Goal: Task Accomplishment & Management: Manage account settings

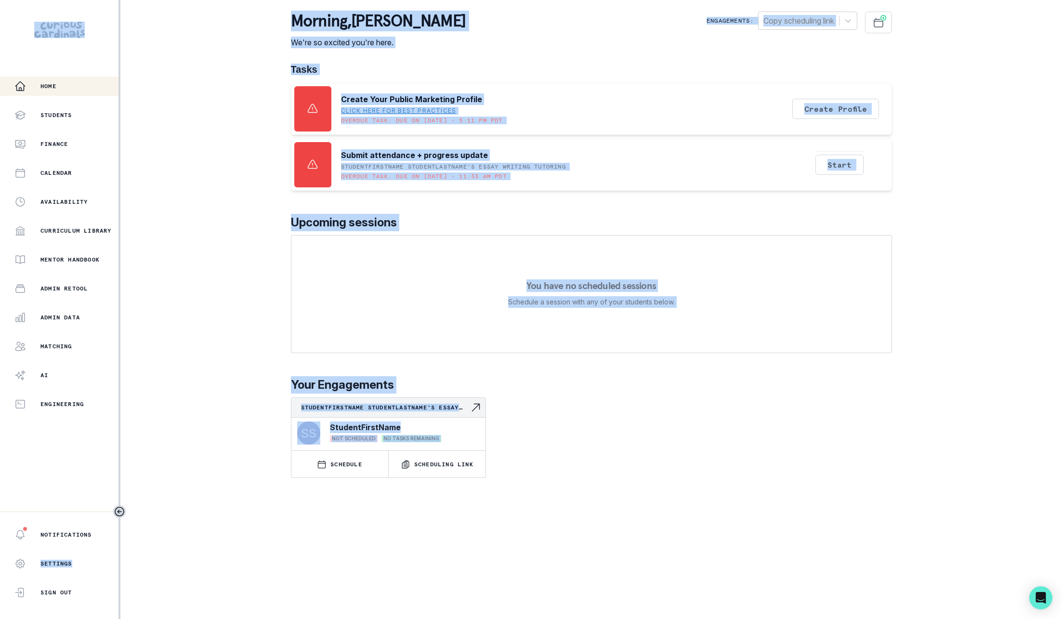
click at [163, 332] on div "Home Students Finance Calendar Availability Curriculum Library Mentor Handbook …" at bounding box center [531, 309] width 1062 height 619
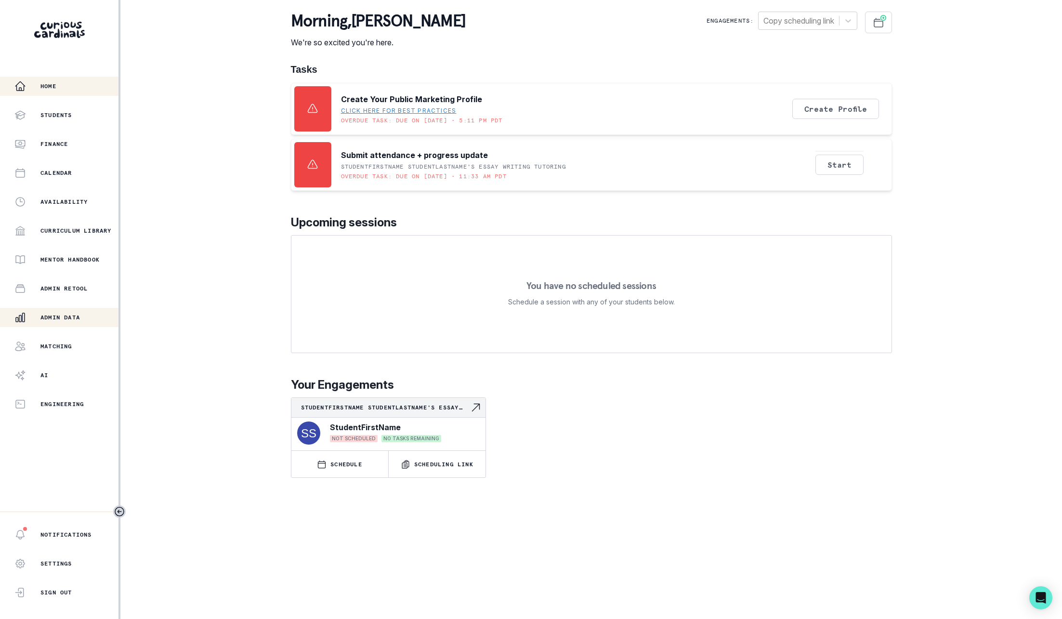
click at [67, 317] on p "Admin Data" at bounding box center [59, 317] width 39 height 8
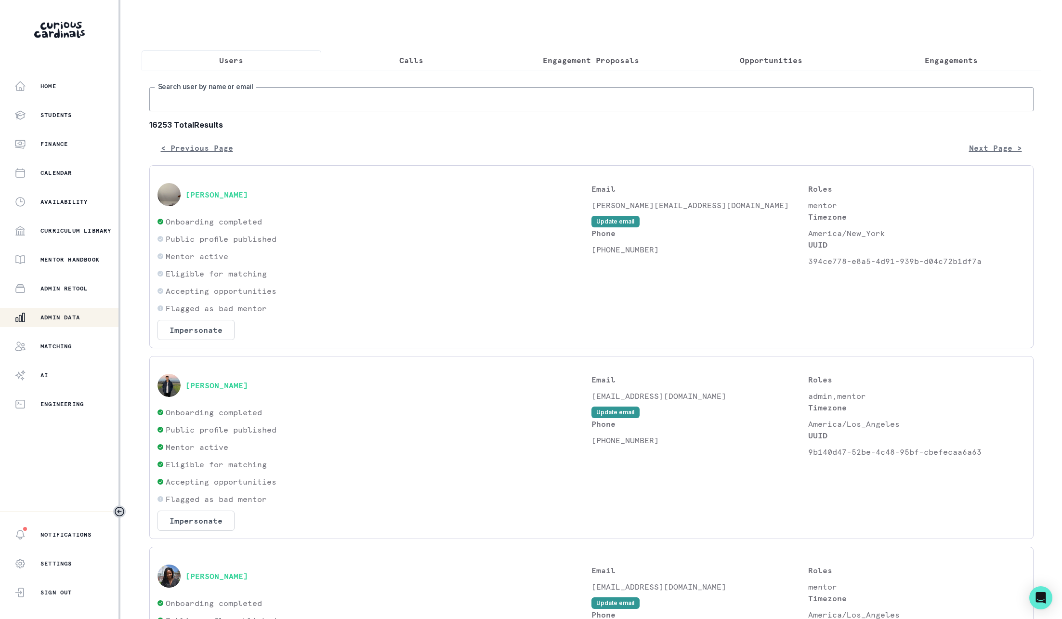
click at [517, 97] on input "Search user by name or email" at bounding box center [591, 99] width 884 height 24
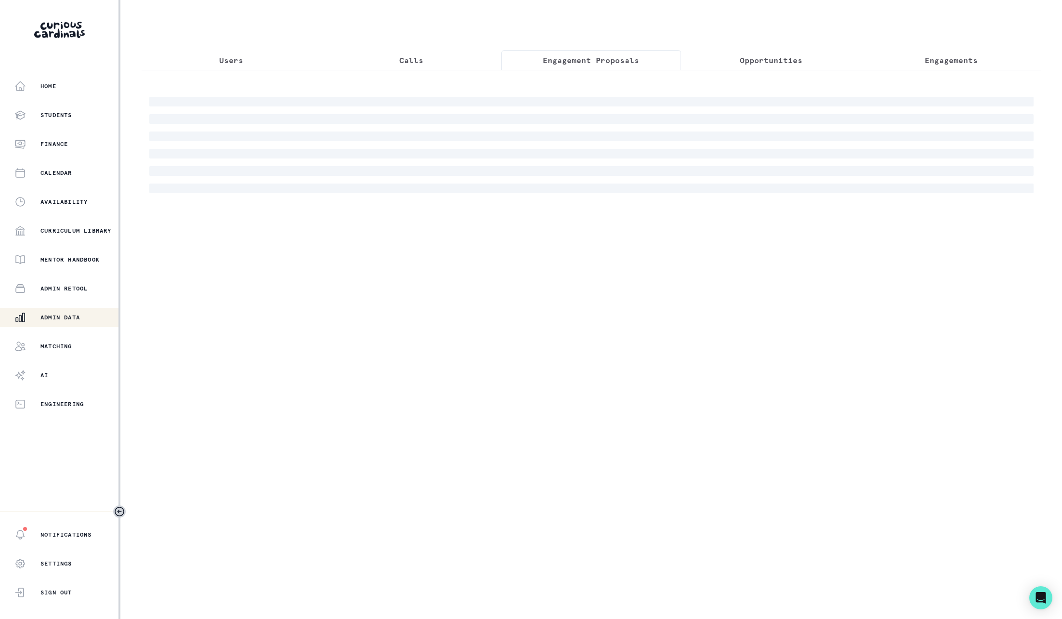
click at [608, 58] on p "Engagement Proposals" at bounding box center [591, 60] width 96 height 12
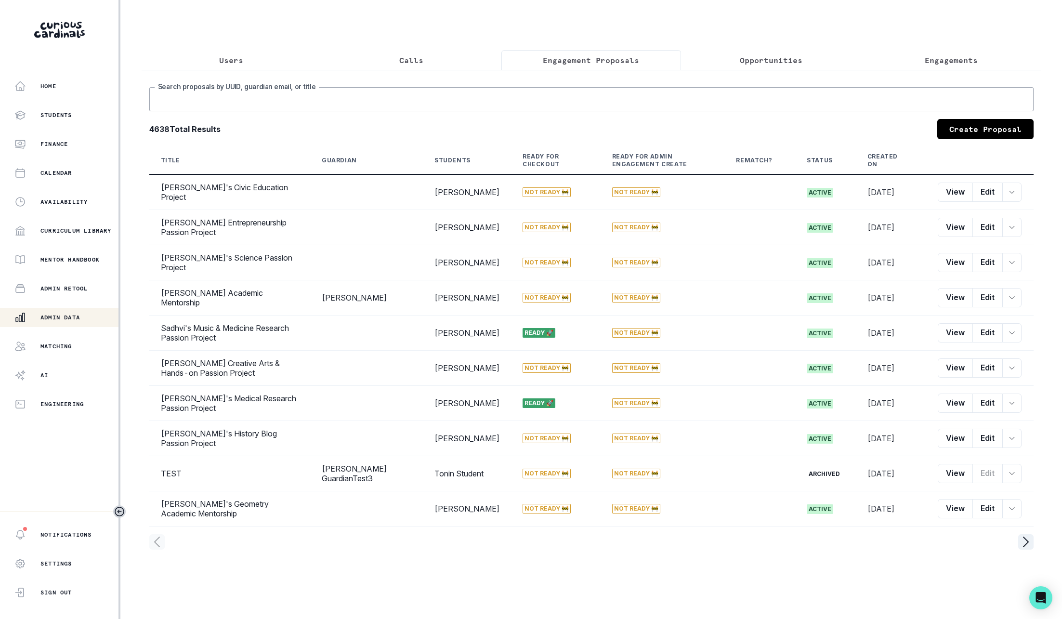
click at [580, 95] on input "Search proposals by UUID, guardian email, or title" at bounding box center [591, 99] width 884 height 24
type input "[PERSON_NAME]"
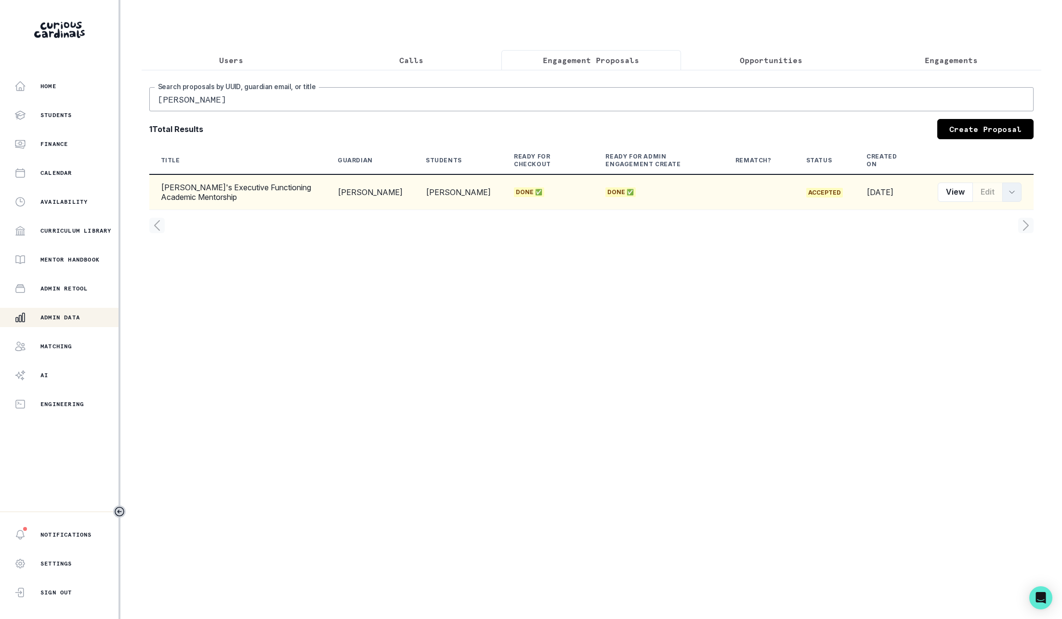
click at [1021, 197] on button "row menu" at bounding box center [1011, 191] width 19 height 19
click at [976, 213] on button "Proposal ID" at bounding box center [967, 216] width 107 height 15
click at [748, 61] on p "Opportunities" at bounding box center [771, 60] width 63 height 12
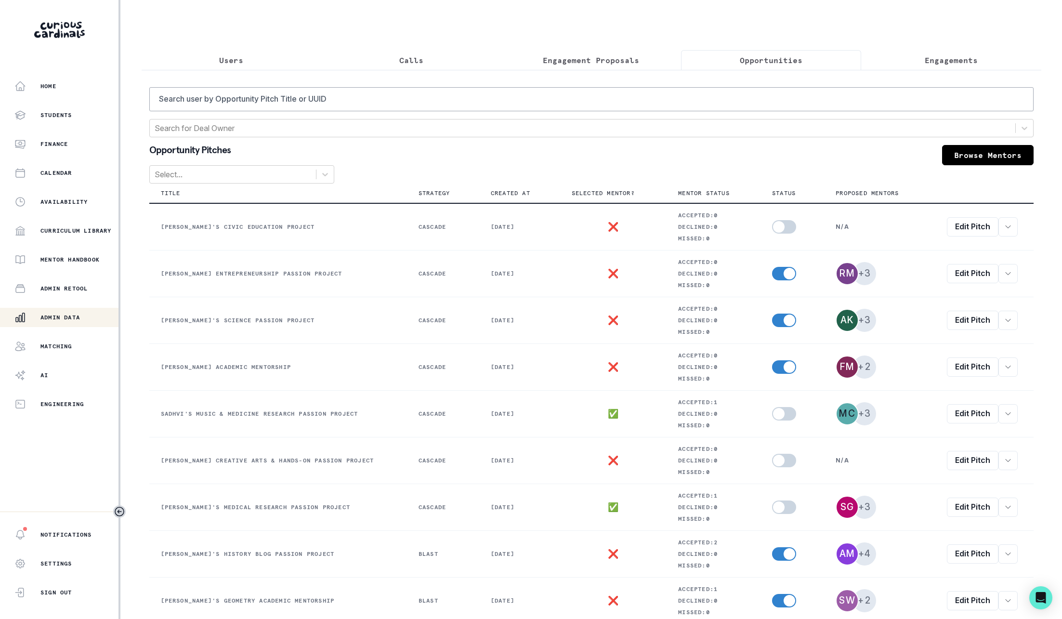
click at [649, 48] on div "Users Calls Engagement Proposals Opportunities Engagements Search user by Oppor…" at bounding box center [591, 356] width 899 height 713
click at [597, 108] on input "Search user by Opportunity Pitch Title or UUID" at bounding box center [591, 99] width 884 height 24
click at [863, 193] on p "Proposed Mentors" at bounding box center [866, 193] width 63 height 8
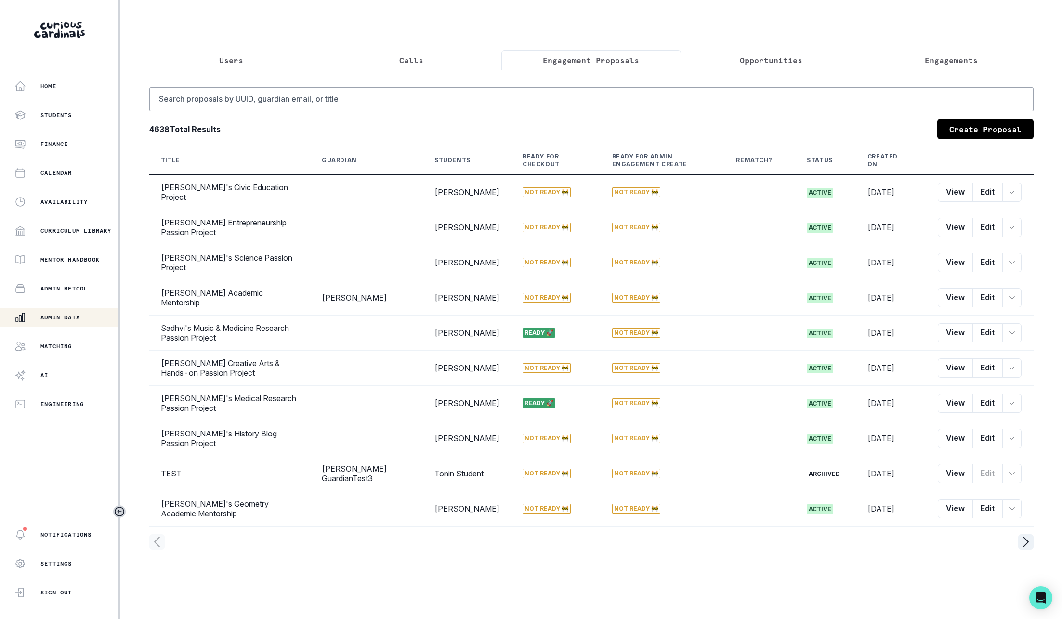
click at [570, 65] on button "Engagement Proposals" at bounding box center [591, 60] width 180 height 20
click at [443, 93] on input "Search proposals by UUID, guardian email, or title" at bounding box center [591, 99] width 884 height 24
type input "[PERSON_NAME]"
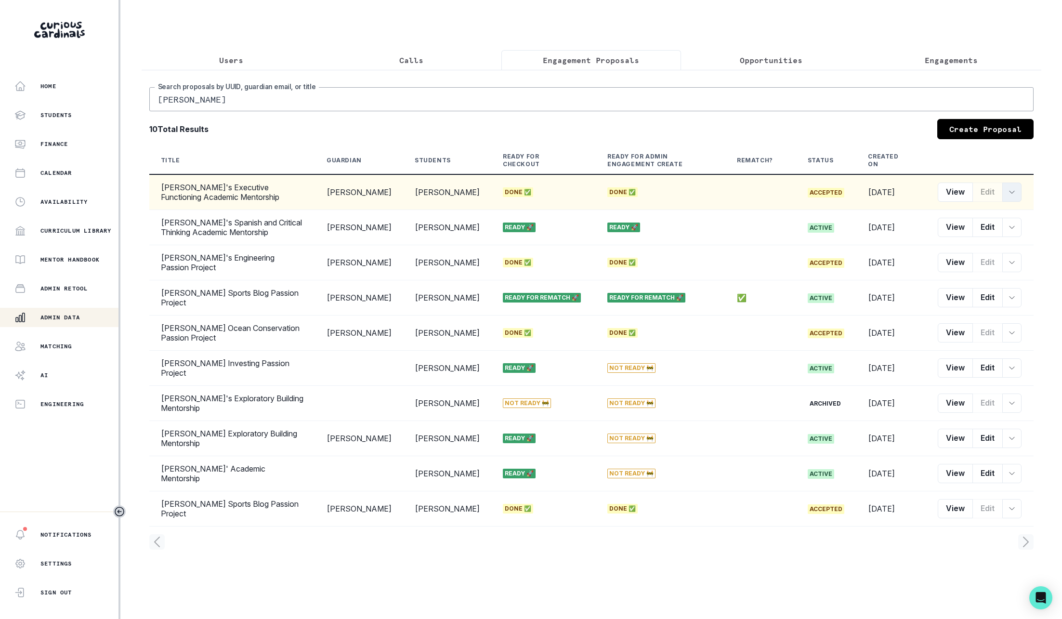
click at [1015, 192] on icon "row menu" at bounding box center [1012, 192] width 8 height 8
click at [950, 192] on button "View" at bounding box center [954, 191] width 35 height 19
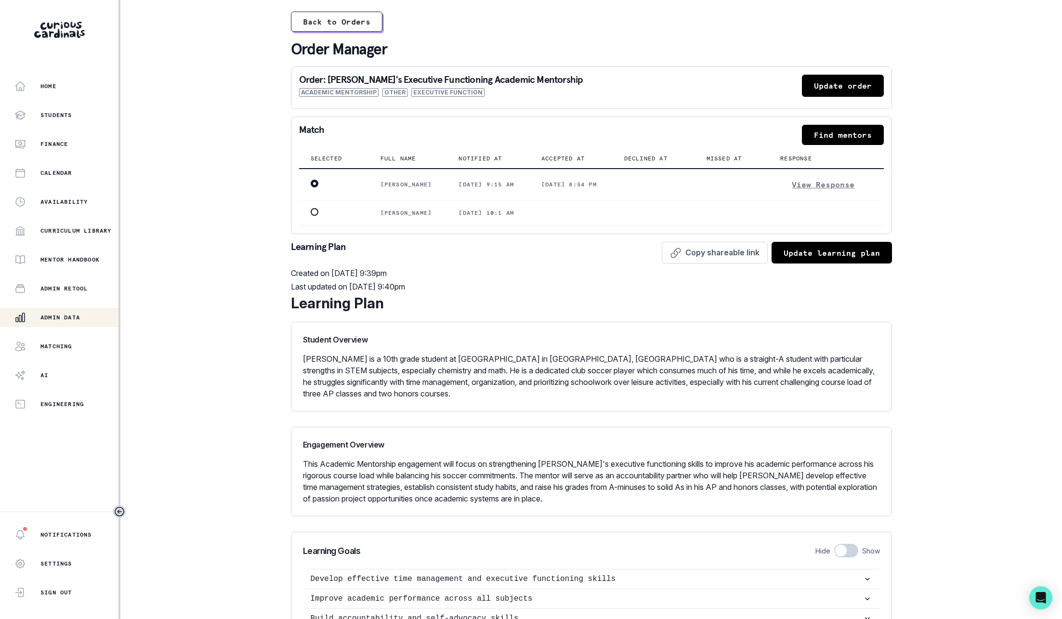
click at [845, 85] on button "Update order" at bounding box center [843, 86] width 82 height 22
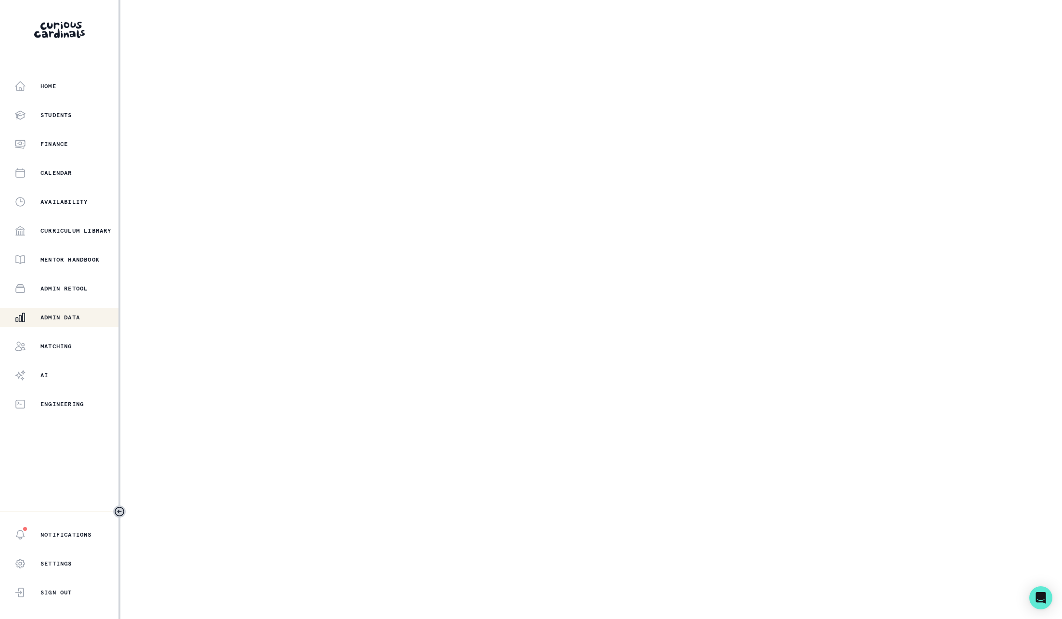
select select "6267cc0b-1467-404d-8526-2734dc3f89d1"
select select "7395717b-c907-4c8b-a55c-b197e6e20d31"
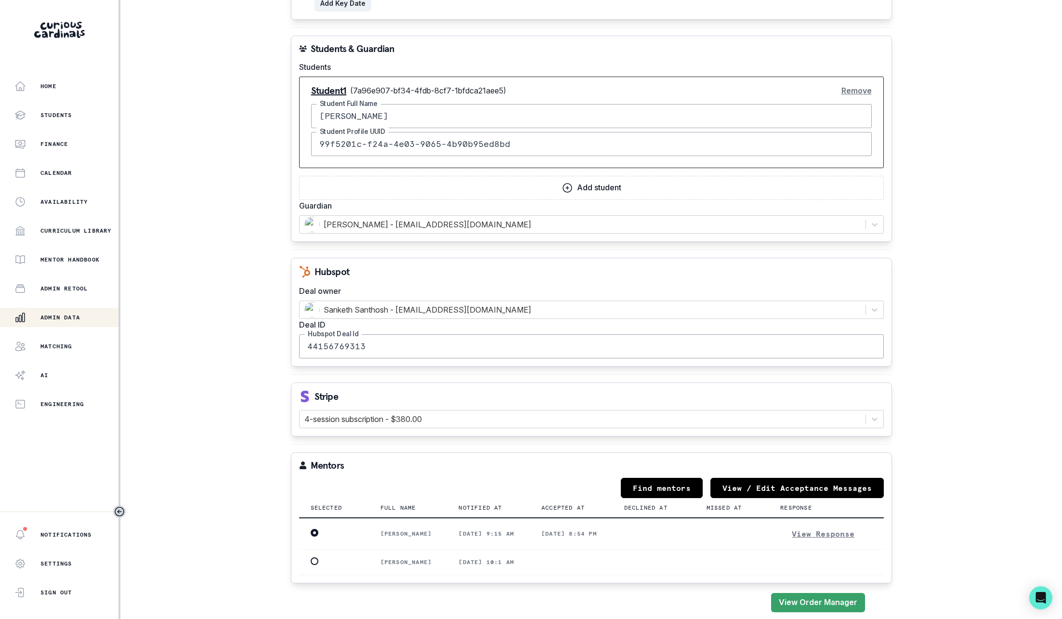
scroll to position [939, 0]
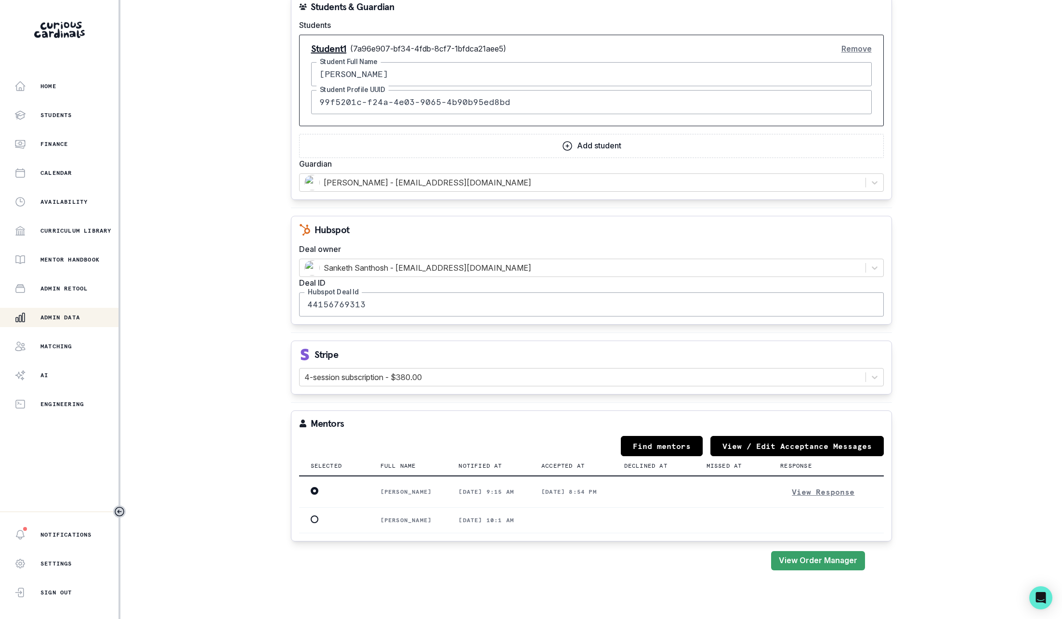
click at [750, 440] on button "View / Edit Acceptance Messages" at bounding box center [796, 446] width 173 height 20
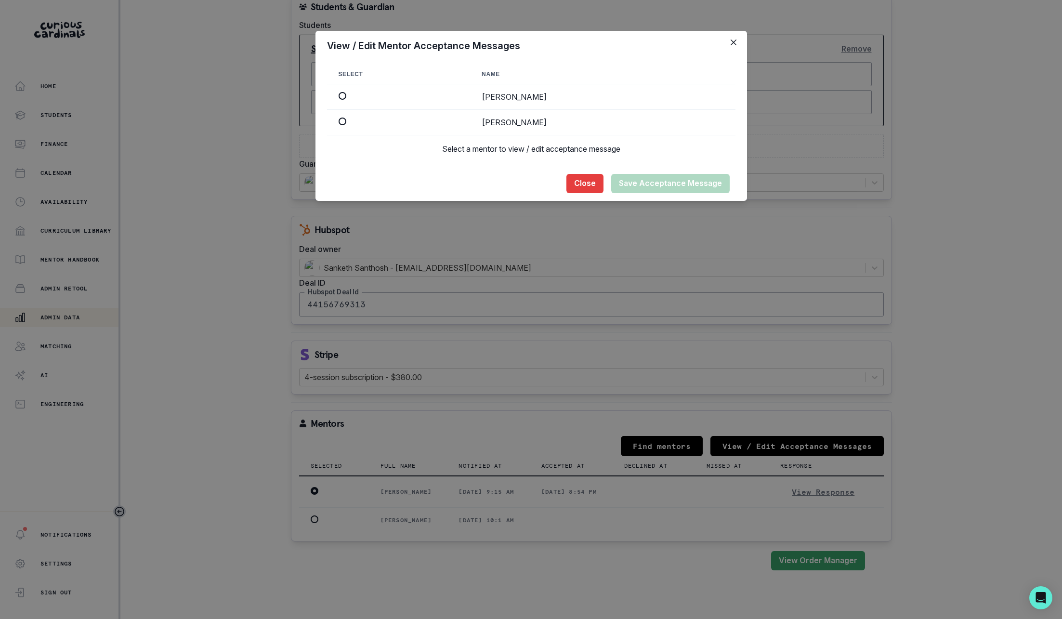
click at [349, 96] on div at bounding box center [398, 97] width 120 height 10
click at [344, 96] on span at bounding box center [342, 96] width 8 height 8
click at [338, 96] on input "radio" at bounding box center [338, 96] width 0 height 0
radio input "true"
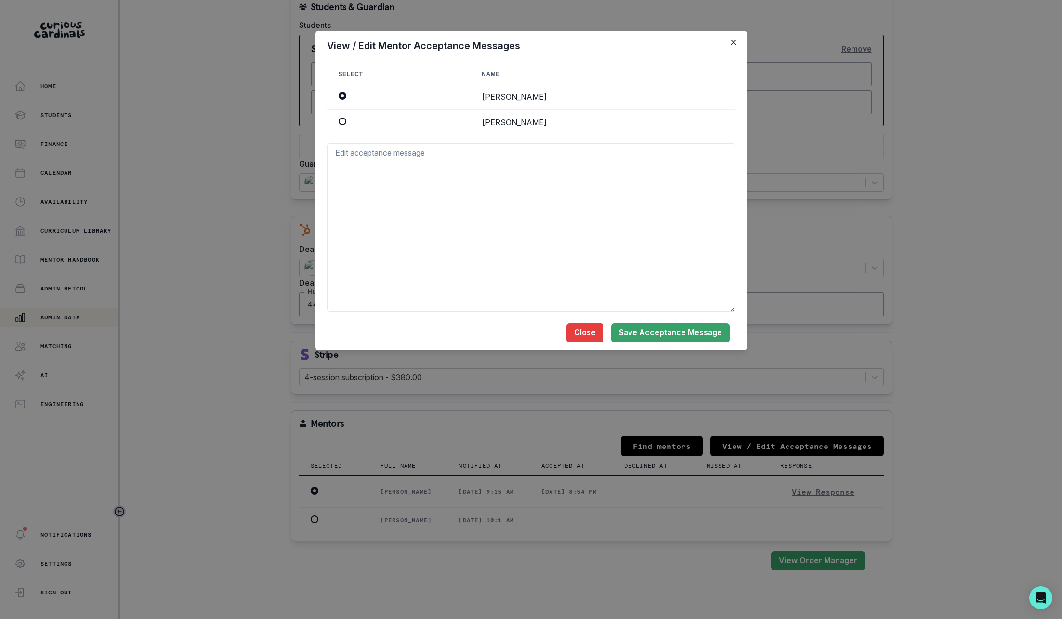
click at [343, 123] on span at bounding box center [342, 121] width 8 height 8
click at [338, 122] on input "radio" at bounding box center [338, 121] width 0 height 0
radio input "true"
radio input "false"
type textarea "Hi [PERSON_NAME], It's great to meet. My name is [PERSON_NAME], and I'm a recen…"
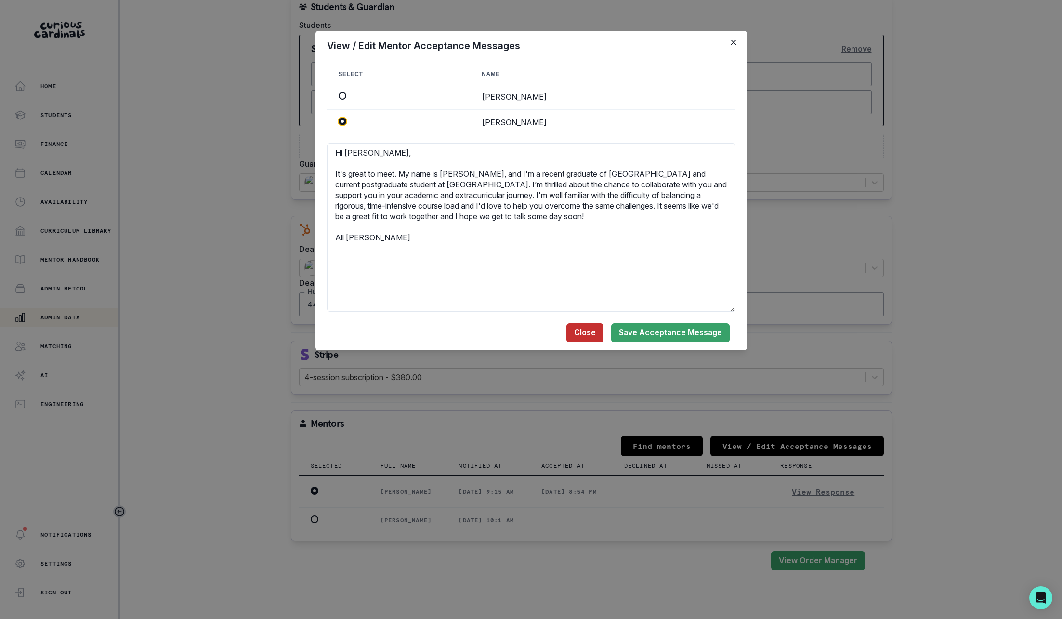
click at [584, 337] on button "Close" at bounding box center [584, 332] width 37 height 19
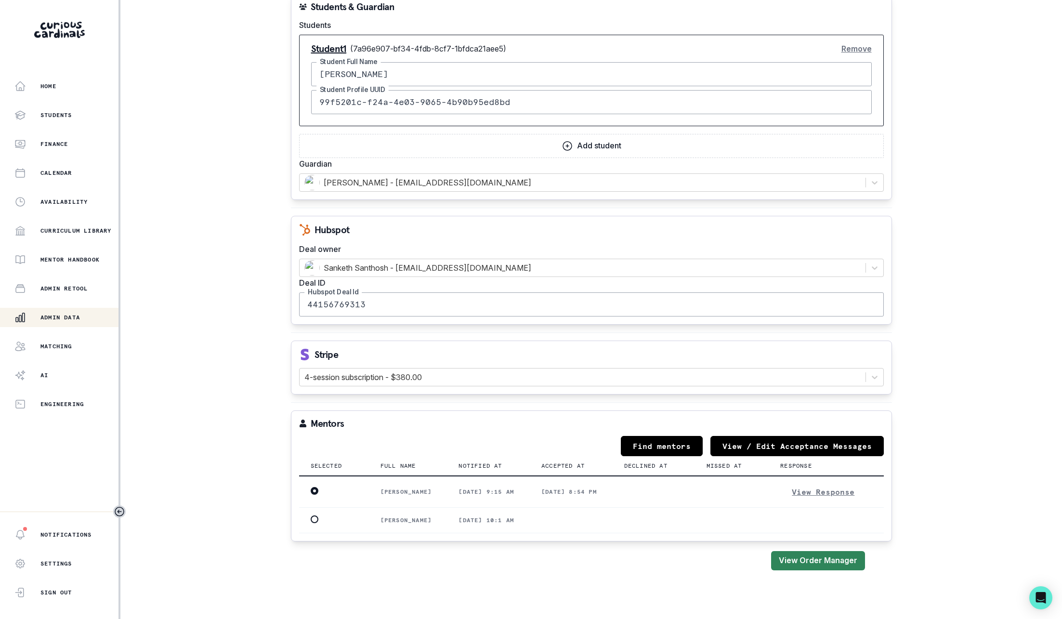
click at [847, 558] on button "View Order Manager" at bounding box center [818, 560] width 94 height 19
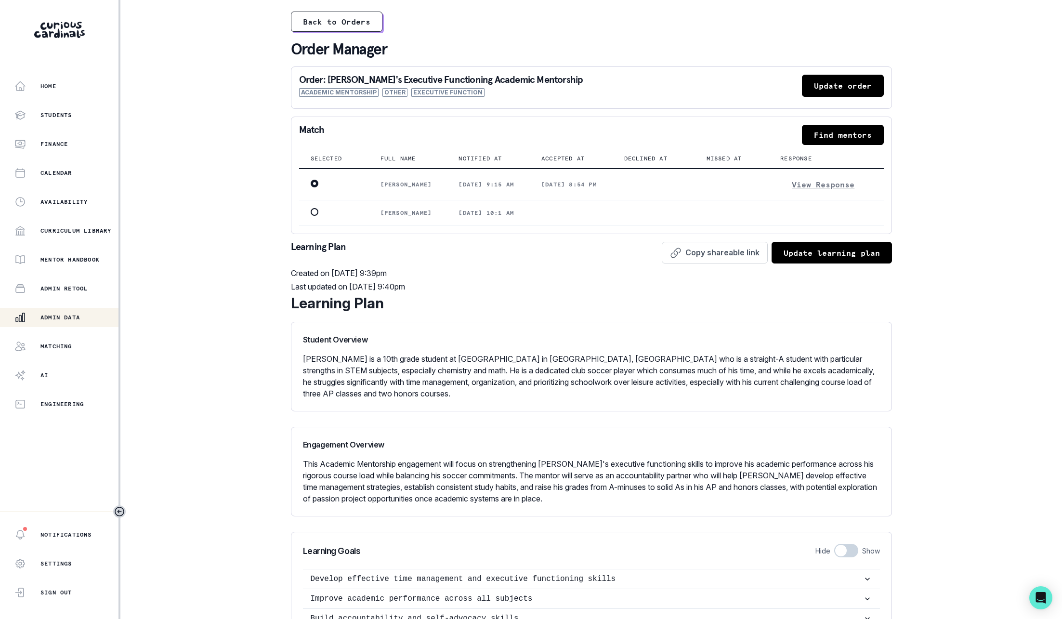
click at [688, 141] on div "Match Find mentors" at bounding box center [591, 135] width 584 height 20
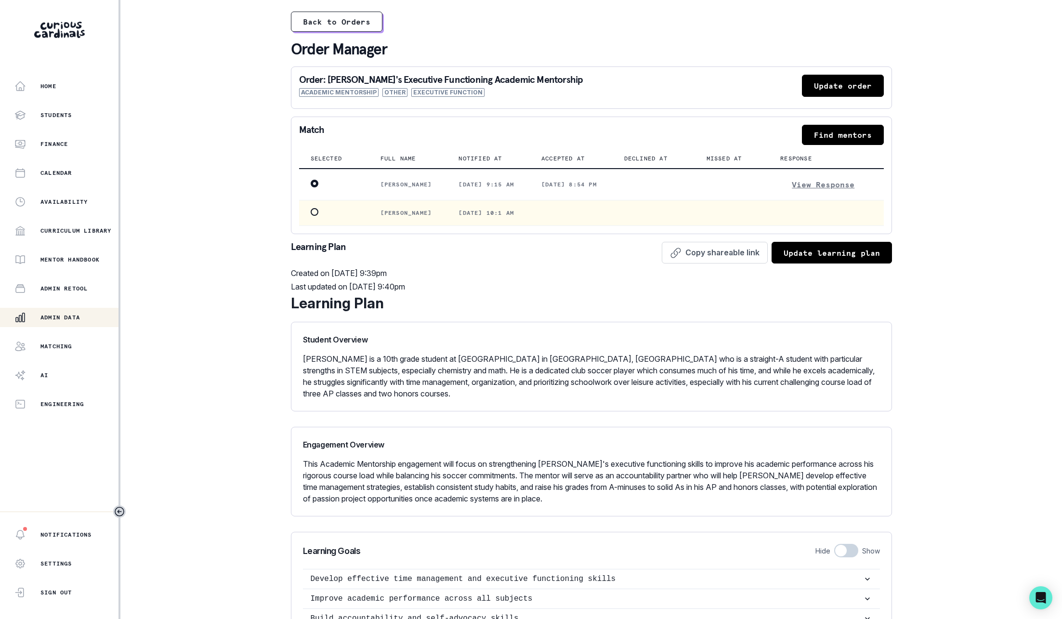
click at [651, 207] on td at bounding box center [653, 213] width 82 height 26
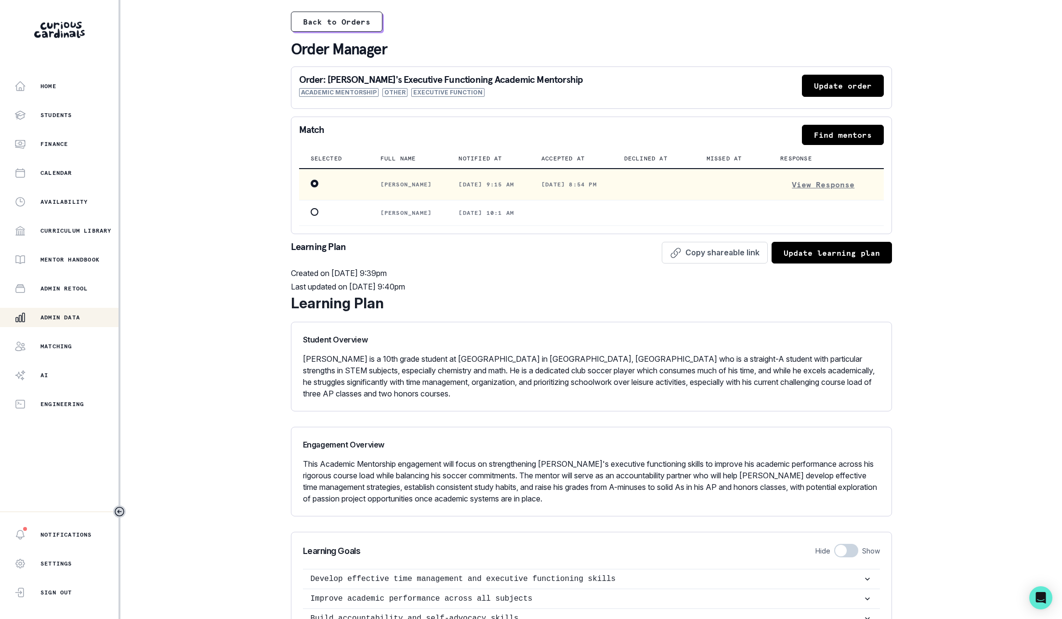
click at [554, 177] on td "[DATE] 8:54 pm" at bounding box center [571, 185] width 83 height 32
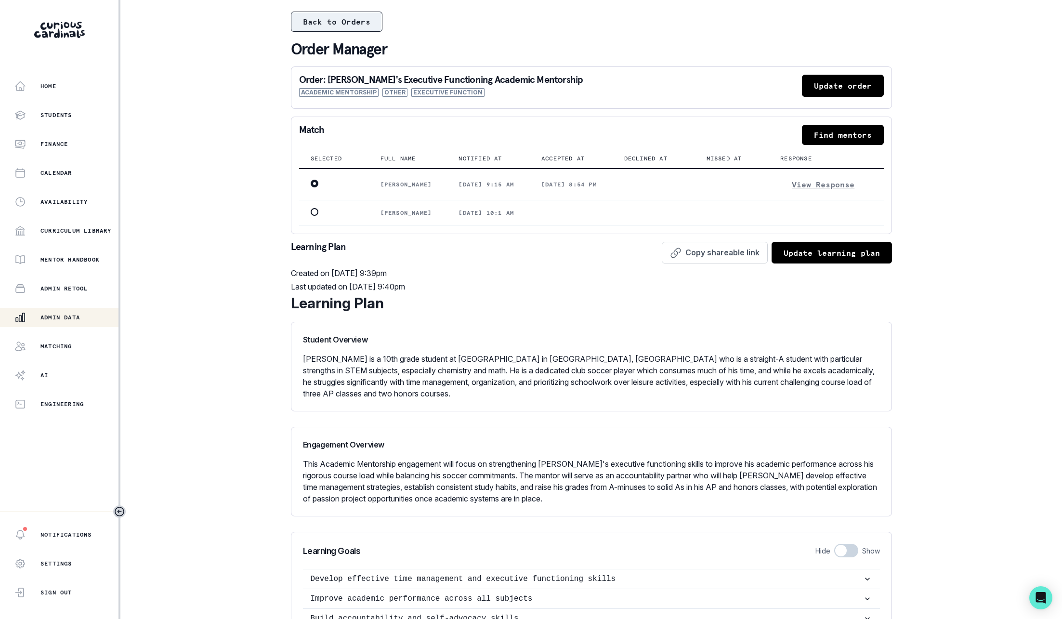
click at [345, 26] on button "Back to Orders" at bounding box center [336, 22] width 91 height 20
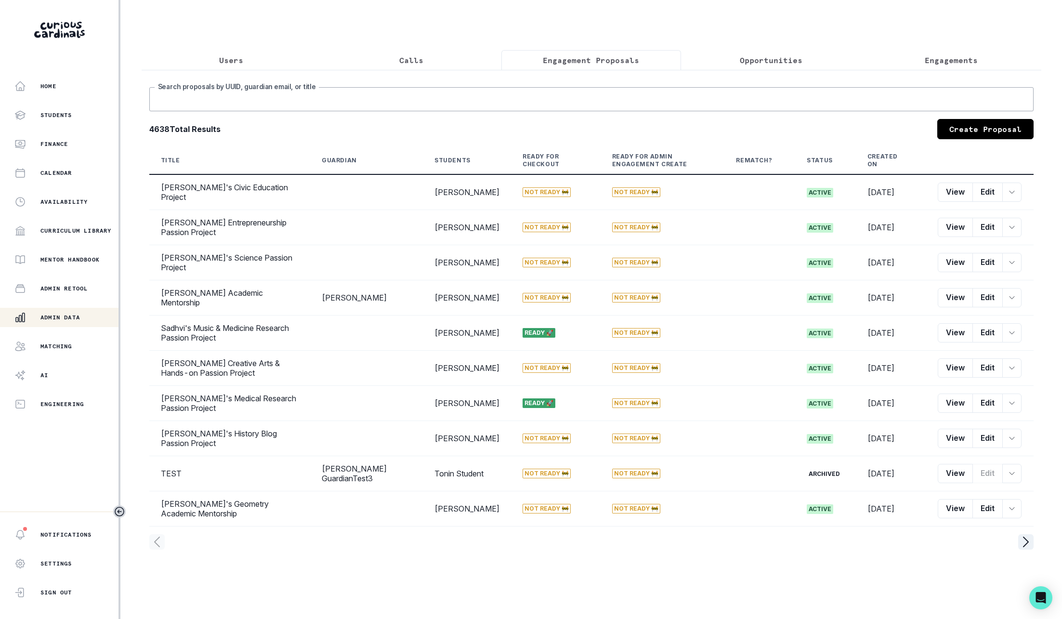
click at [669, 102] on input "Search proposals by UUID, guardian email, or title" at bounding box center [591, 99] width 884 height 24
type input "[PERSON_NAME]"
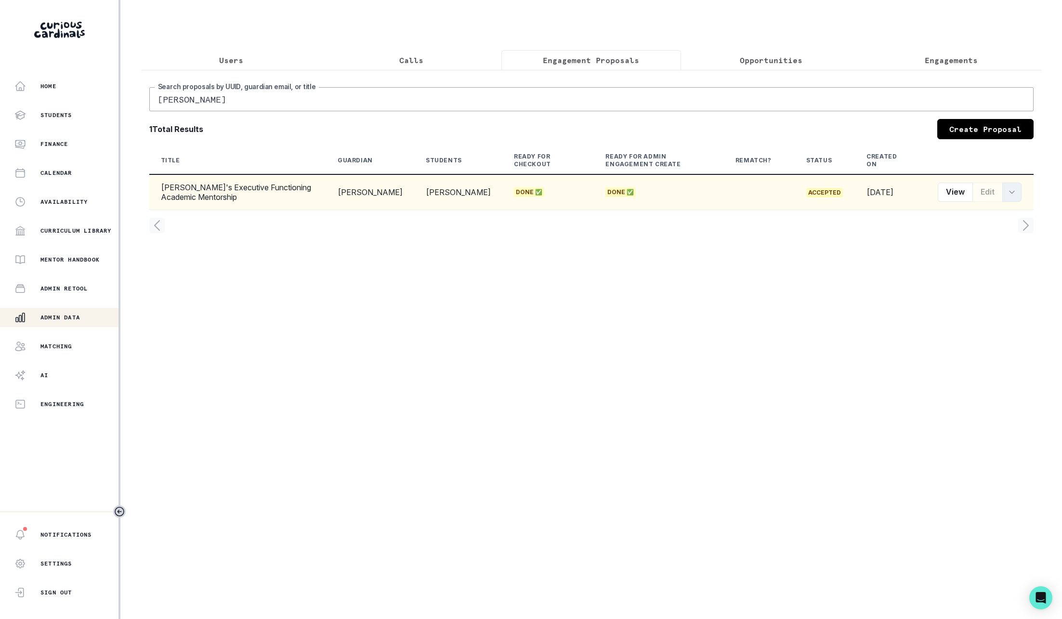
click at [1020, 196] on button "row menu" at bounding box center [1011, 191] width 19 height 19
click at [997, 218] on button "Proposal ID" at bounding box center [967, 216] width 107 height 15
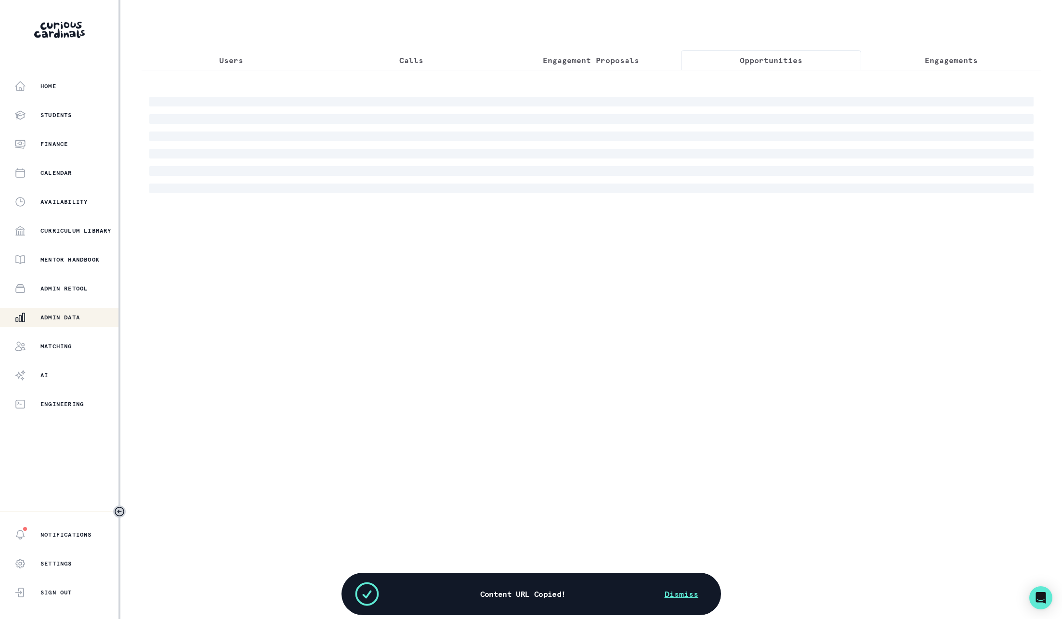
click at [777, 59] on p "Opportunities" at bounding box center [771, 60] width 63 height 12
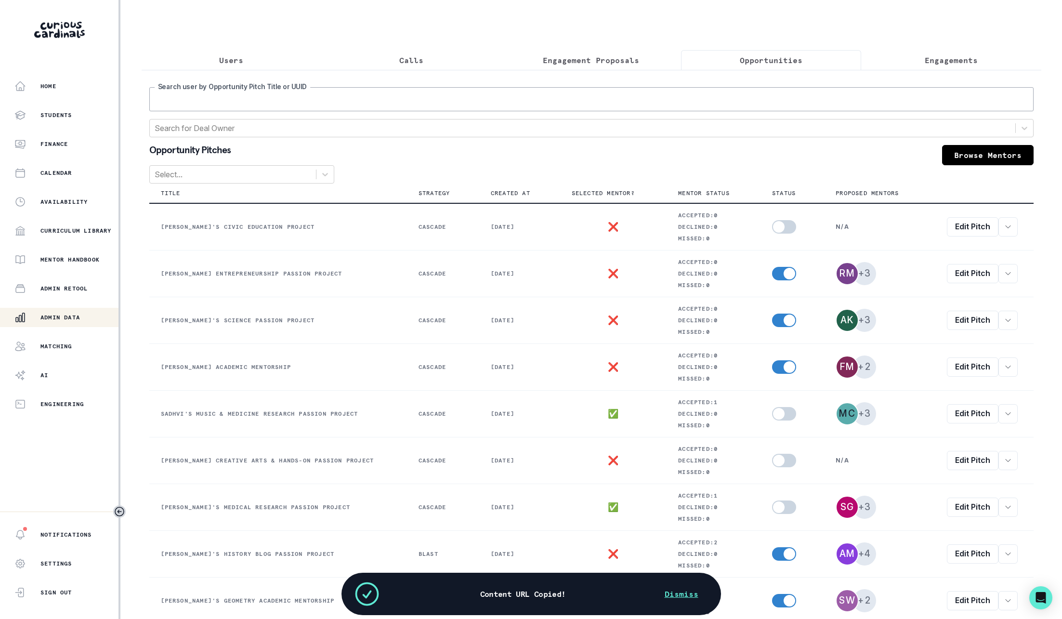
click at [721, 102] on input "Search user by Opportunity Pitch Title or UUID" at bounding box center [591, 99] width 884 height 24
paste input "18b923c9-bf16-4a91-884c-ea302a3ca0a5"
type input "18b923c9-bf16-4a91-884c-ea302a3ca0a5"
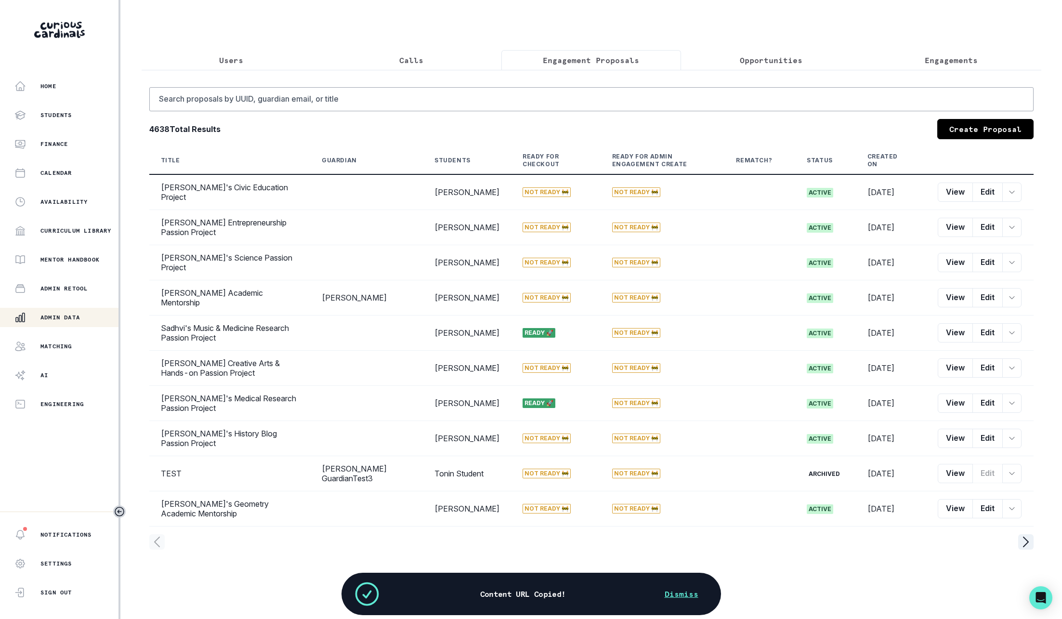
click at [599, 56] on p "Engagement Proposals" at bounding box center [591, 60] width 96 height 12
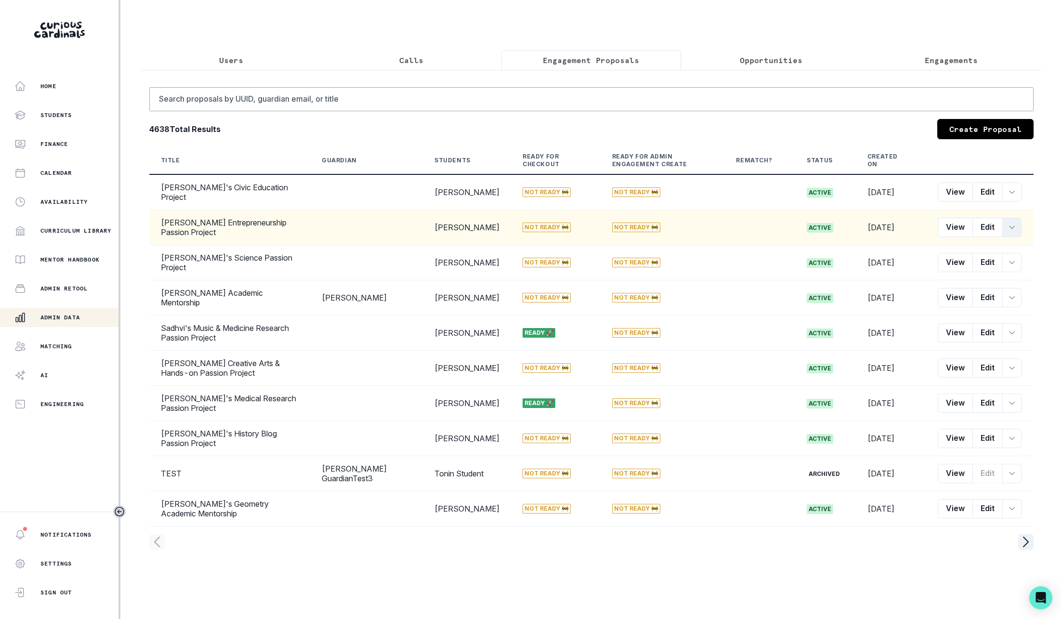
click at [1009, 229] on icon "row menu" at bounding box center [1012, 227] width 8 height 8
click at [978, 252] on button "Proposal ID" at bounding box center [967, 251] width 107 height 15
click at [754, 62] on p "Opportunities" at bounding box center [771, 60] width 63 height 12
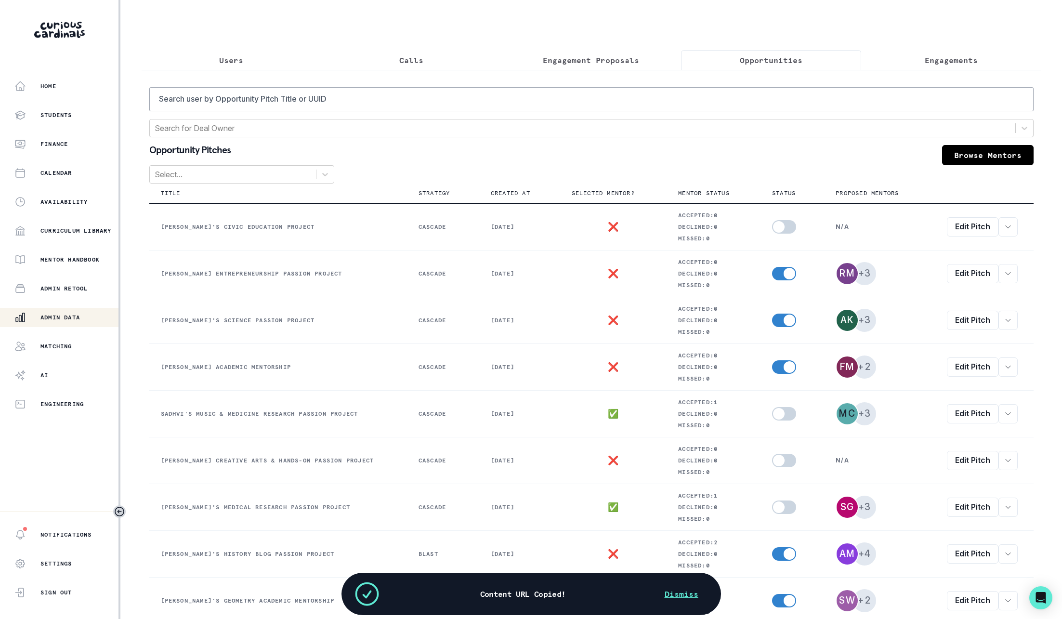
click at [726, 111] on div "Search user by Opportunity Pitch Title or UUID Search for Deal Owner Opportunit…" at bounding box center [591, 390] width 884 height 607
click at [720, 104] on input "Search user by Opportunity Pitch Title or UUID" at bounding box center [591, 99] width 884 height 24
paste input "f416d862-2aad-4a2a-9ddb-7a06ac6cb33f"
type input "f416d862-2aad-4a2a-9ddb-7a06ac6cb33f"
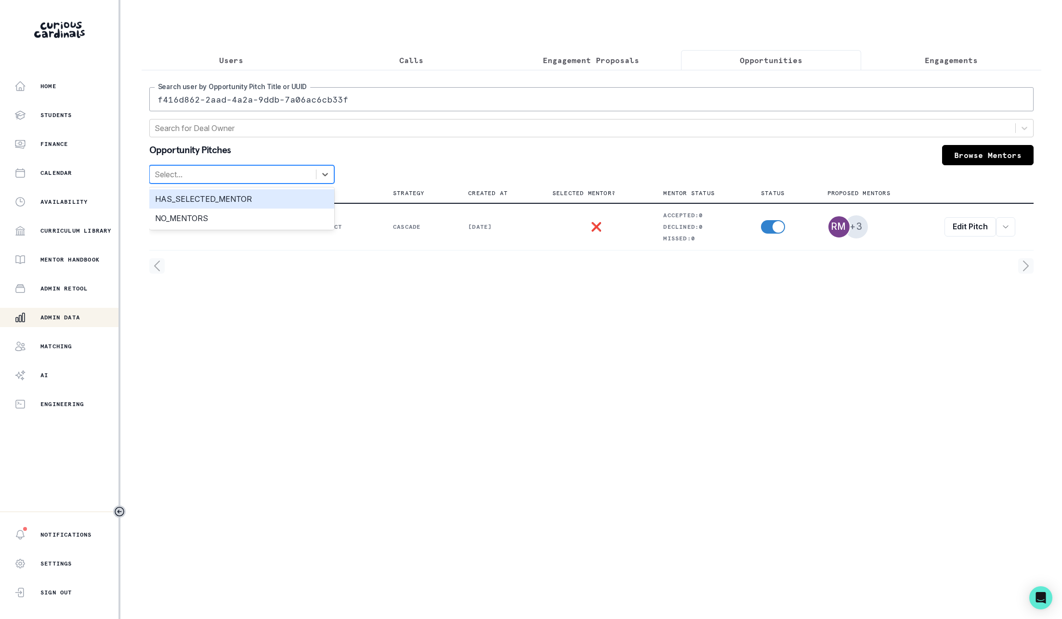
click at [259, 178] on div at bounding box center [233, 174] width 156 height 13
click at [247, 195] on div "HAS_SELECTED_MENTOR" at bounding box center [241, 198] width 185 height 19
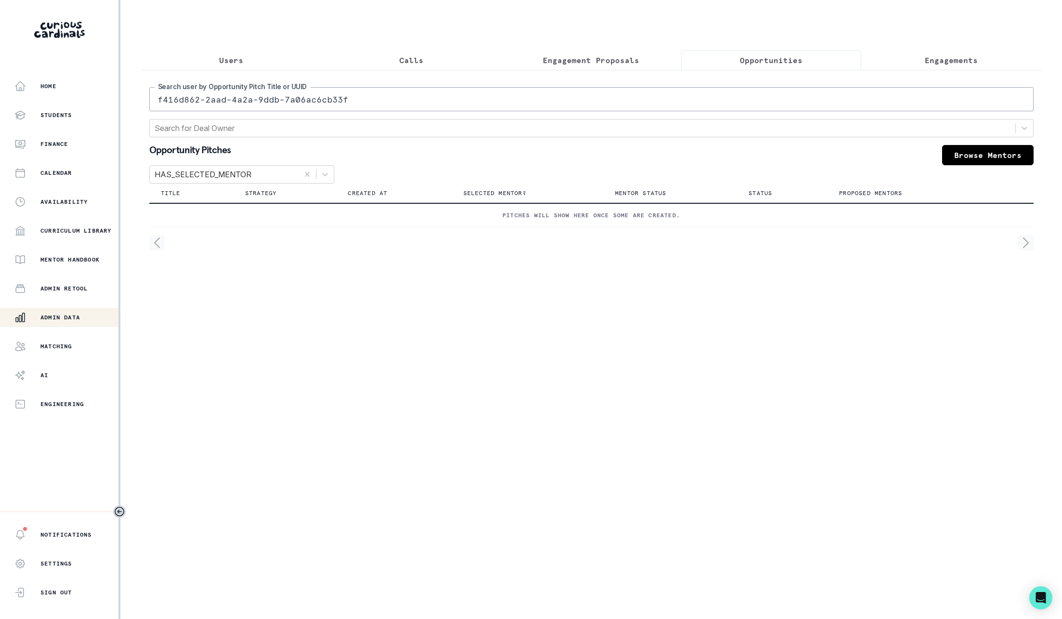
click at [389, 94] on input "f416d862-2aad-4a2a-9ddb-7a06ac6cb33f" at bounding box center [591, 99] width 884 height 24
click at [390, 97] on input "f416d862-2aad-4a2a-9ddb-7a06ac6cb33f" at bounding box center [591, 99] width 884 height 24
click at [257, 173] on div at bounding box center [224, 174] width 139 height 13
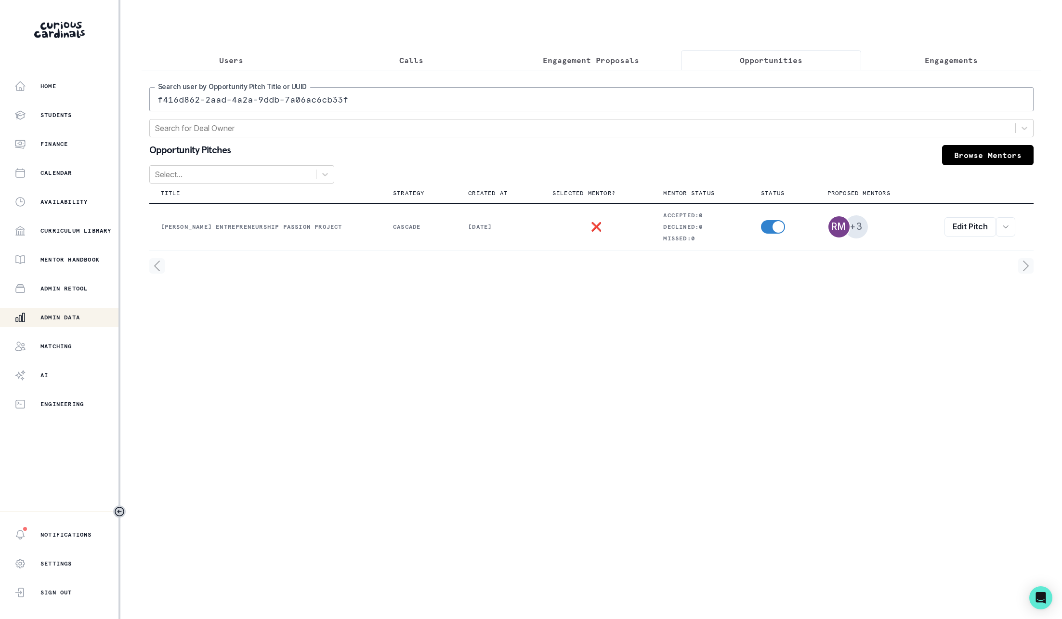
click at [589, 42] on div "Users Calls Engagement Proposals Opportunities Engagements f416d862-2aad-4a2a-9…" at bounding box center [591, 146] width 899 height 293
click at [589, 57] on p "Engagement Proposals" at bounding box center [591, 60] width 96 height 12
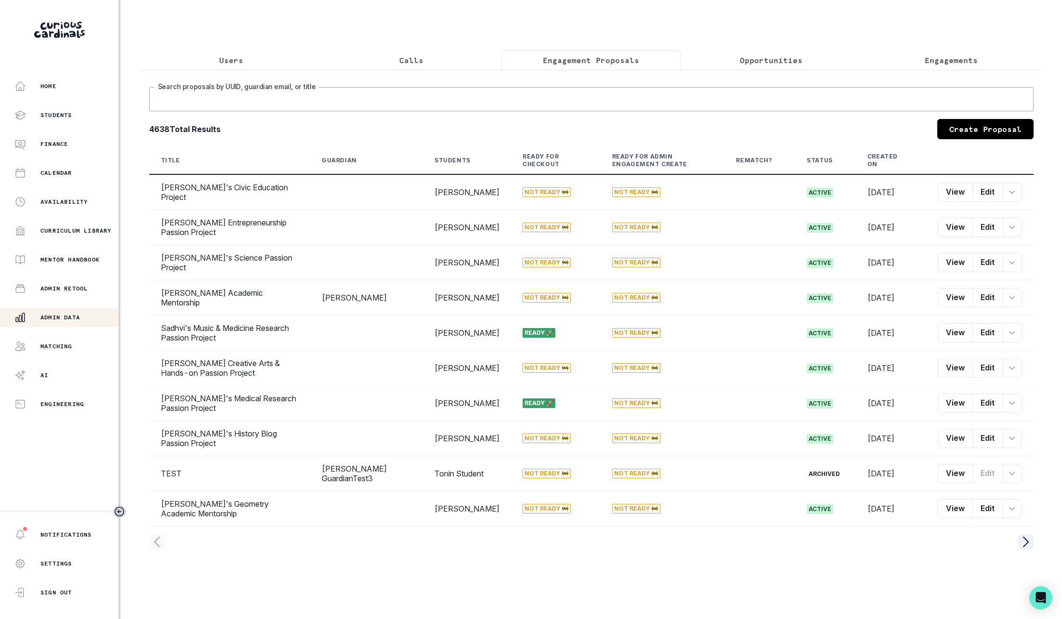
click at [427, 100] on input "Search proposals by UUID, guardian email, or title" at bounding box center [591, 99] width 884 height 24
type input "[PERSON_NAME]"
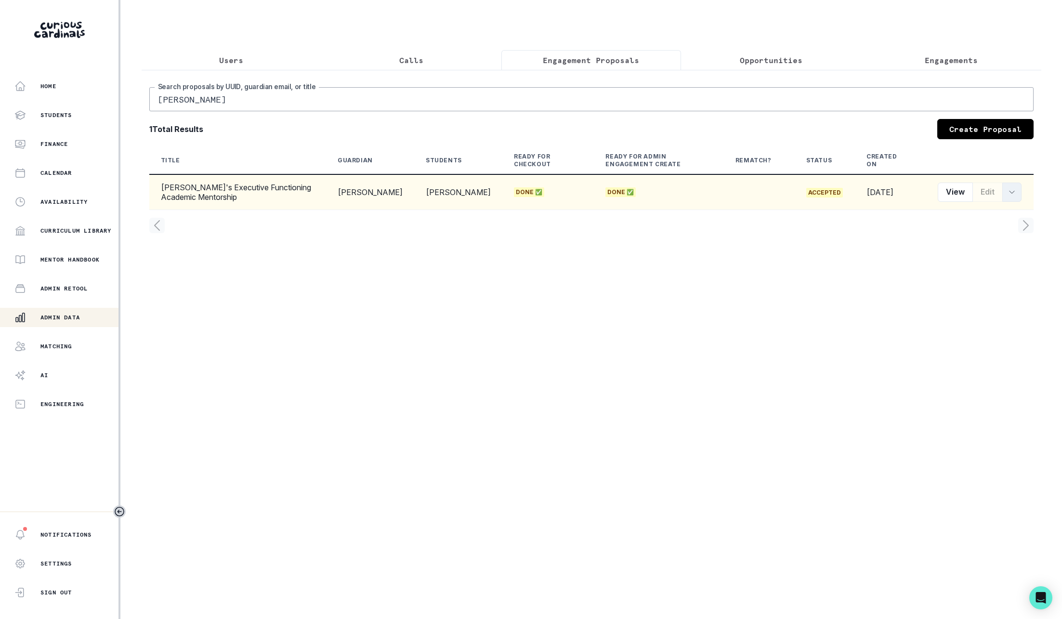
click at [1017, 195] on button "row menu" at bounding box center [1011, 191] width 19 height 19
click at [979, 221] on button "Proposal ID" at bounding box center [967, 216] width 107 height 15
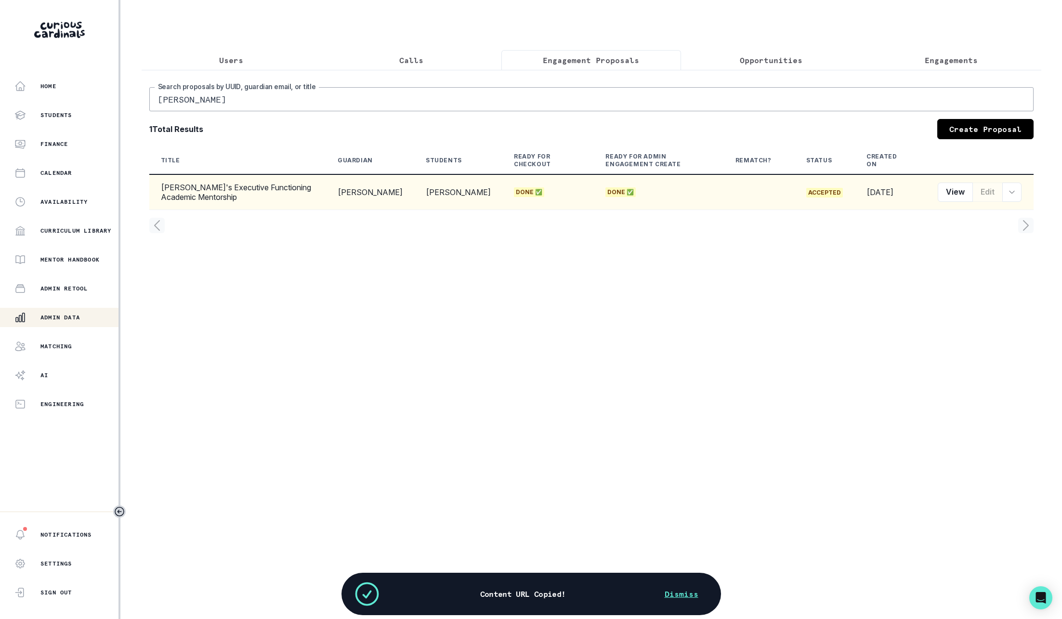
click at [593, 61] on p "Engagement Proposals" at bounding box center [591, 60] width 96 height 12
click at [739, 61] on button "Opportunities" at bounding box center [771, 60] width 180 height 20
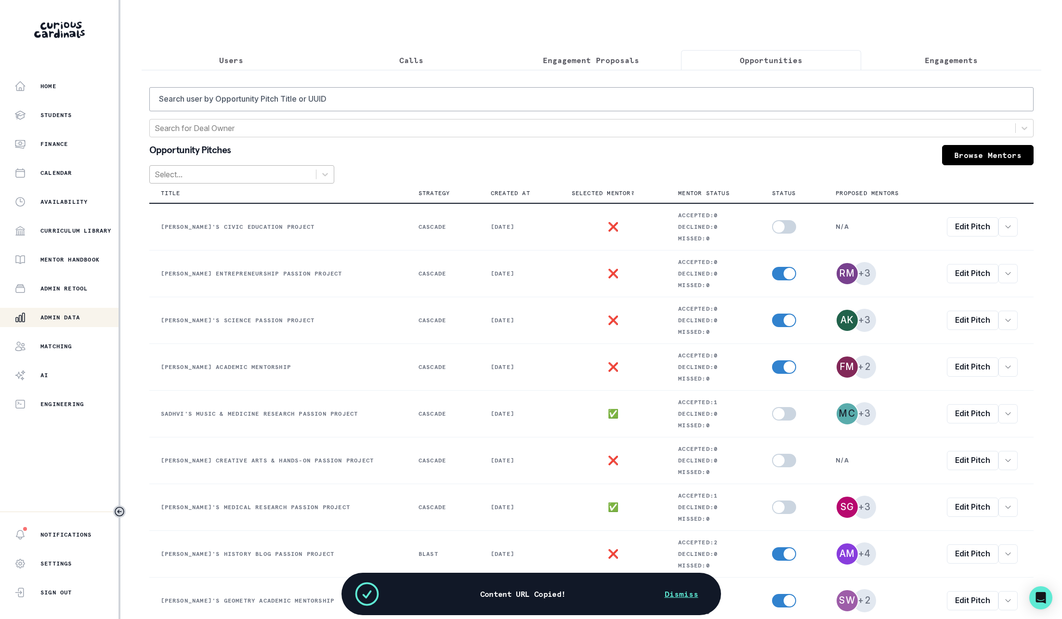
click at [289, 177] on div at bounding box center [233, 174] width 156 height 13
click at [269, 198] on div "HAS_SELECTED_MENTOR" at bounding box center [241, 198] width 185 height 19
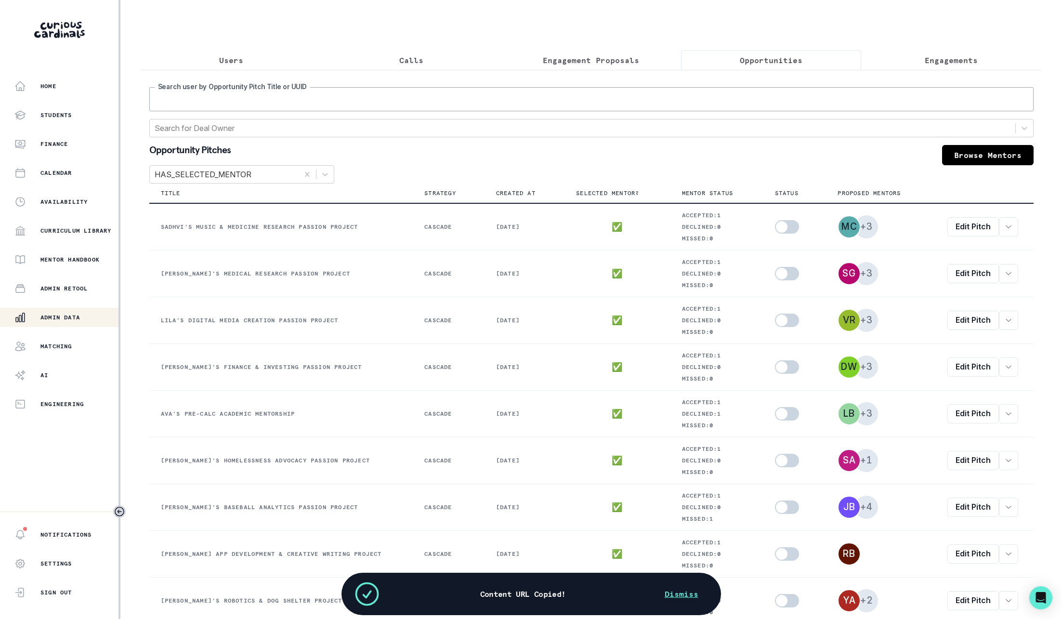
click at [280, 102] on input "Search user by Opportunity Pitch Title or UUID" at bounding box center [591, 99] width 884 height 24
paste input "18b923c9-bf16-4a91-884c-ea302a3ca0a5"
type input "18b923c9-bf16-4a91-884c-ea302a3ca0a5"
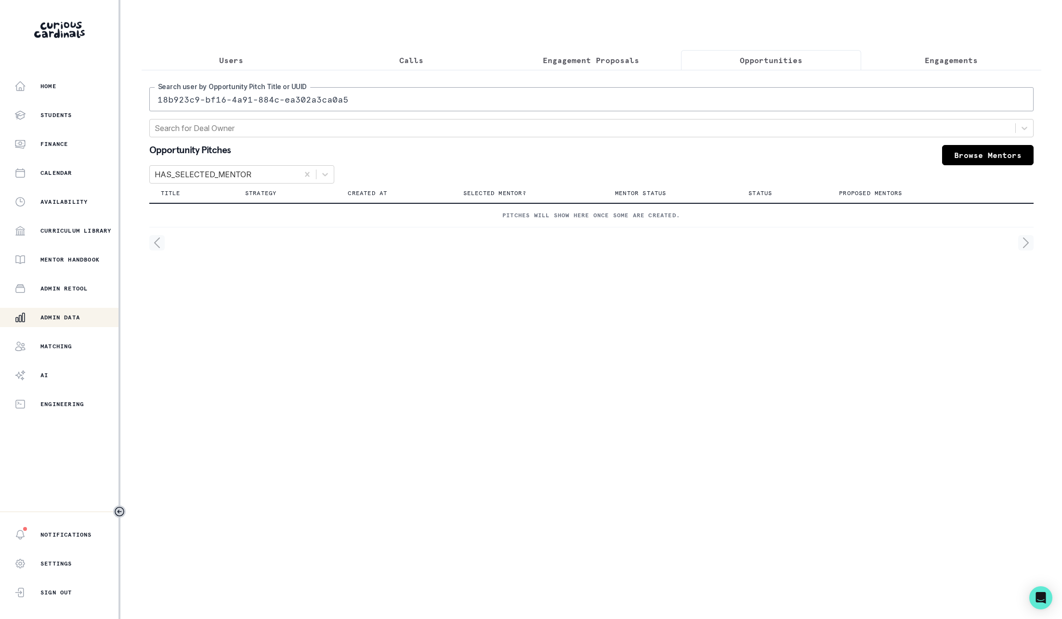
click at [315, 103] on input "18b923c9-bf16-4a91-884c-ea302a3ca0a5" at bounding box center [591, 99] width 884 height 24
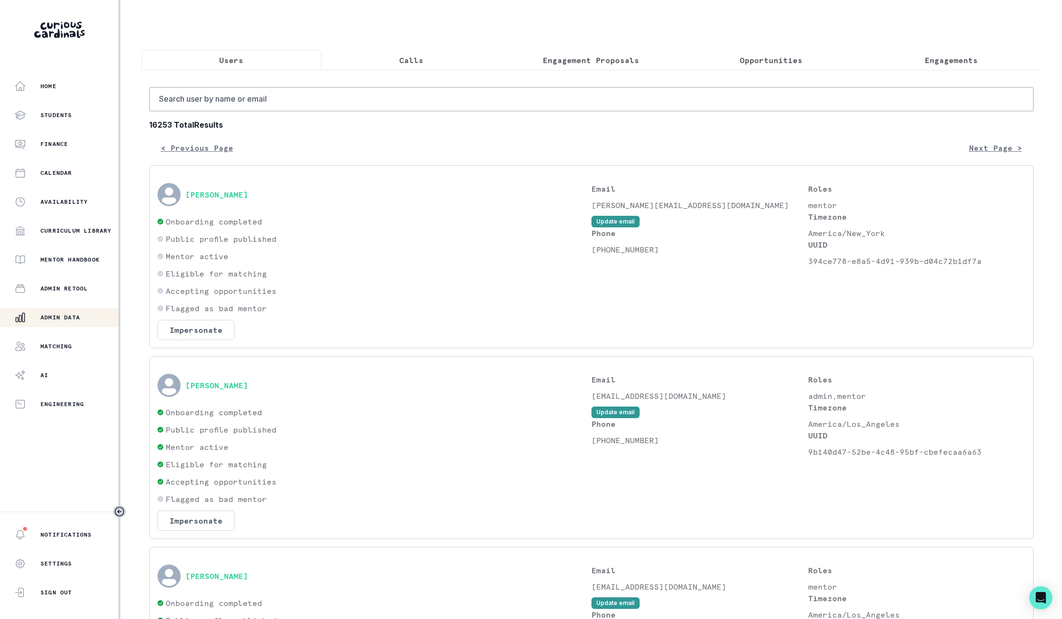
click at [253, 51] on button "Users" at bounding box center [232, 60] width 180 height 20
click at [367, 100] on input "Search user by name or email" at bounding box center [591, 99] width 884 height 24
type input "[PERSON_NAME]"
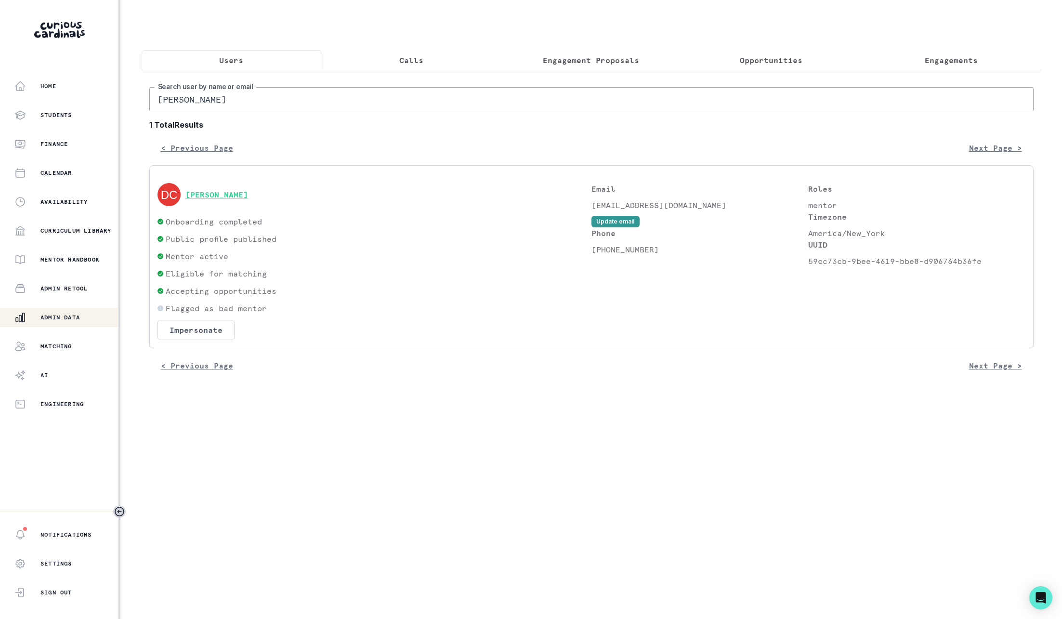
click at [227, 196] on button "[PERSON_NAME]" at bounding box center [216, 195] width 63 height 10
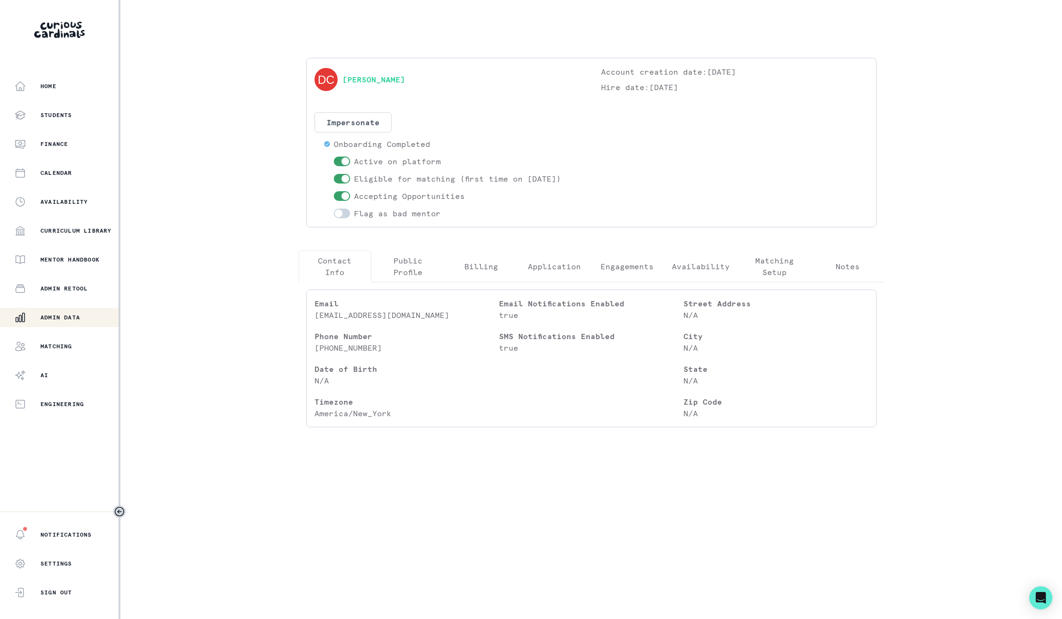
click at [631, 245] on div "[PERSON_NAME] Account creation date: [DATE] Hire date: [DATE] Impersonate Confi…" at bounding box center [591, 246] width 601 height 377
click at [631, 258] on button "Engagements" at bounding box center [626, 266] width 73 height 32
